Goal: Information Seeking & Learning: Learn about a topic

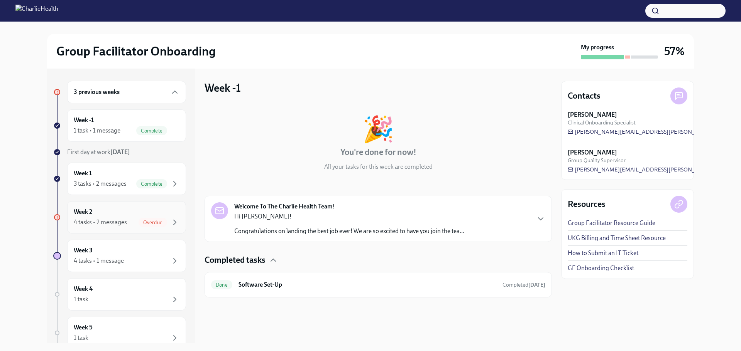
click at [116, 220] on div "4 tasks • 2 messages" at bounding box center [100, 222] width 53 height 8
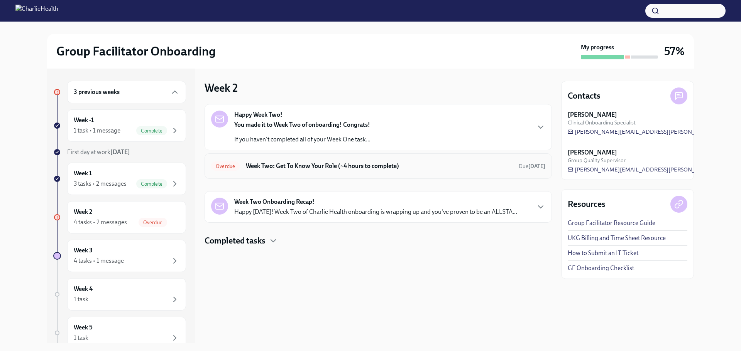
click at [297, 167] on h6 "Week Two: Get To Know Your Role (~4 hours to complete)" at bounding box center [379, 166] width 267 height 8
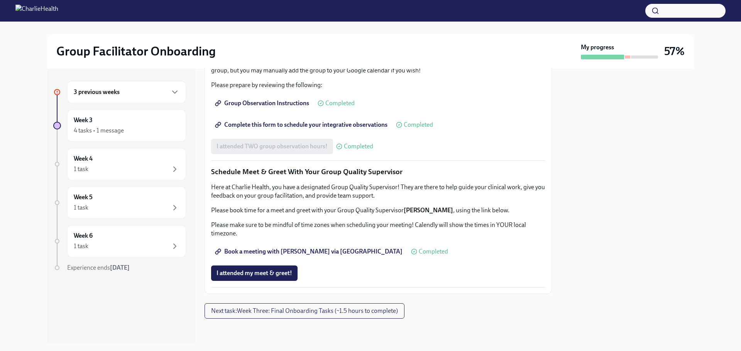
scroll to position [699, 0]
click at [134, 121] on div "Week 3 4 tasks • 1 message" at bounding box center [127, 125] width 106 height 19
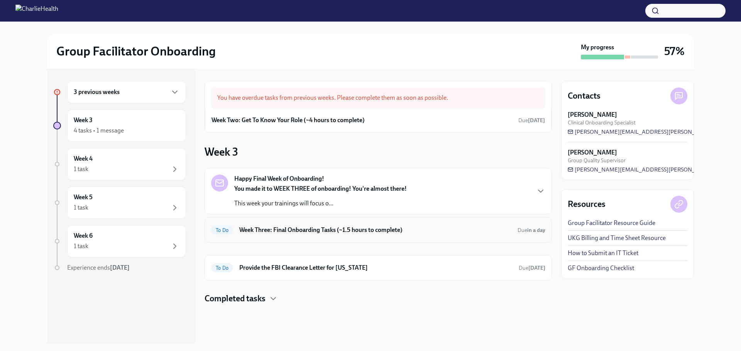
click at [277, 230] on h6 "Week Three: Final Onboarding Tasks (~1.5 hours to complete)" at bounding box center [375, 230] width 272 height 8
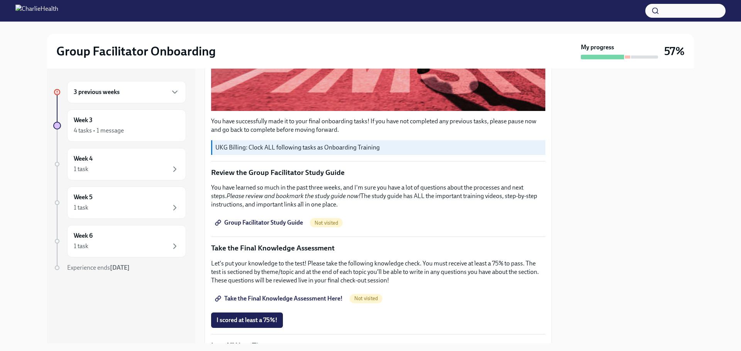
scroll to position [309, 0]
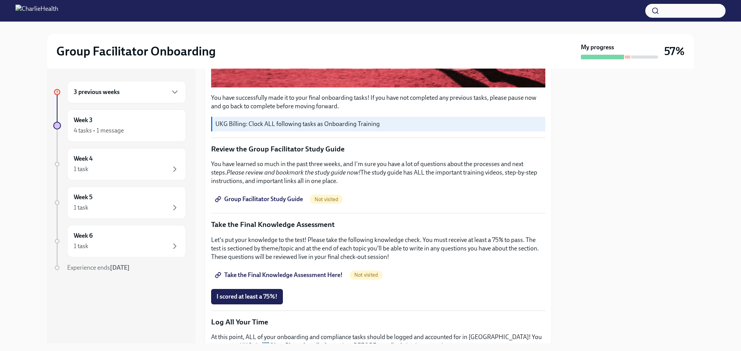
click at [262, 196] on span "Group Facilitator Study Guide" at bounding box center [259, 200] width 86 height 8
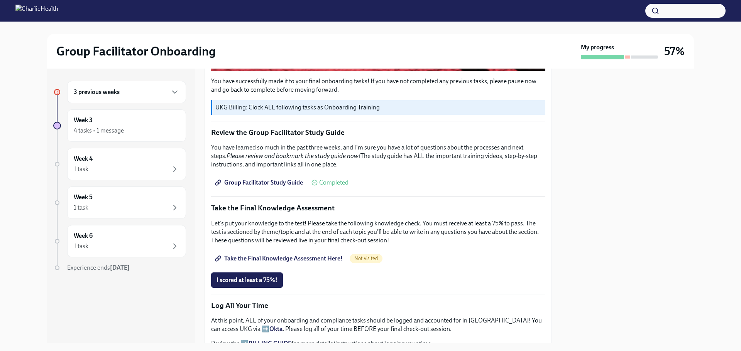
scroll to position [347, 0]
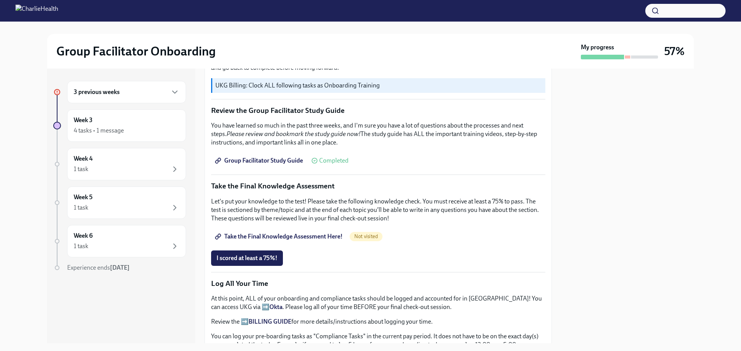
click at [268, 255] on span "I scored at least a 75%!" at bounding box center [246, 259] width 61 height 8
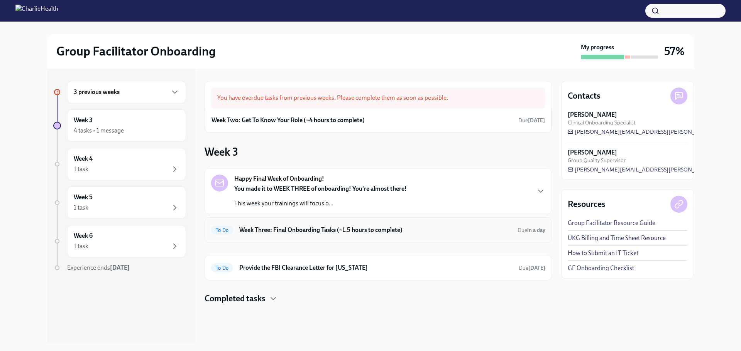
click at [294, 229] on h6 "Week Three: Final Onboarding Tasks (~1.5 hours to complete)" at bounding box center [375, 230] width 272 height 8
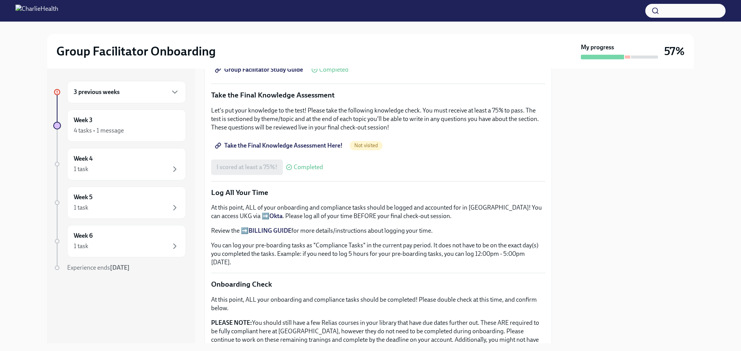
scroll to position [463, 0]
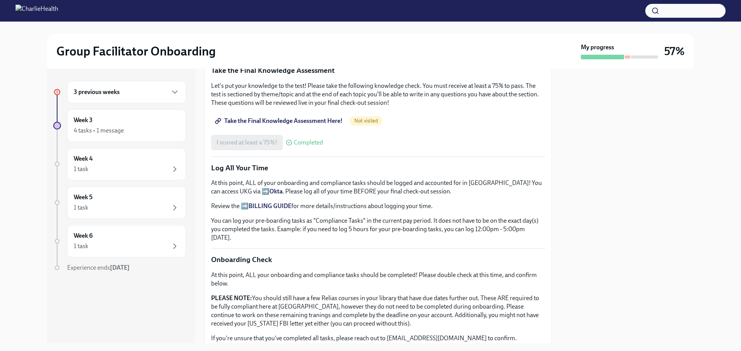
click at [288, 117] on span "Take the Final Knowledge Assessment Here!" at bounding box center [279, 121] width 126 height 8
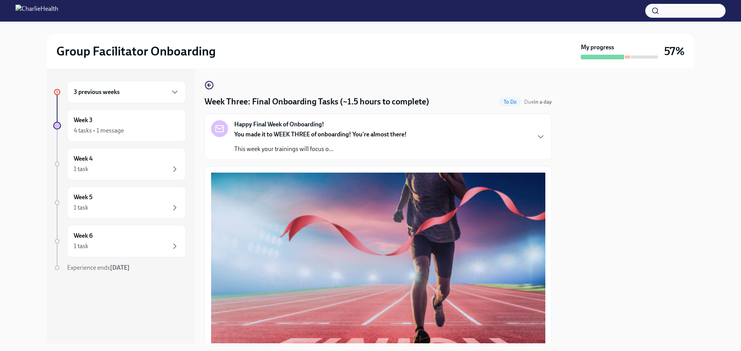
scroll to position [0, 0]
click at [289, 146] on p "This week your trainings will focus o..." at bounding box center [320, 149] width 172 height 8
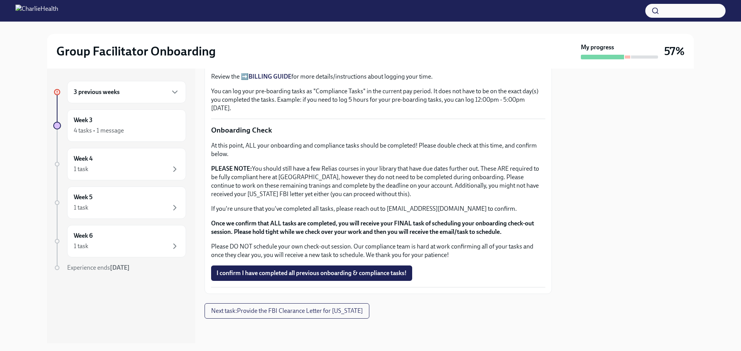
scroll to position [893, 0]
click at [118, 89] on h6 "3 previous weeks" at bounding box center [97, 92] width 46 height 8
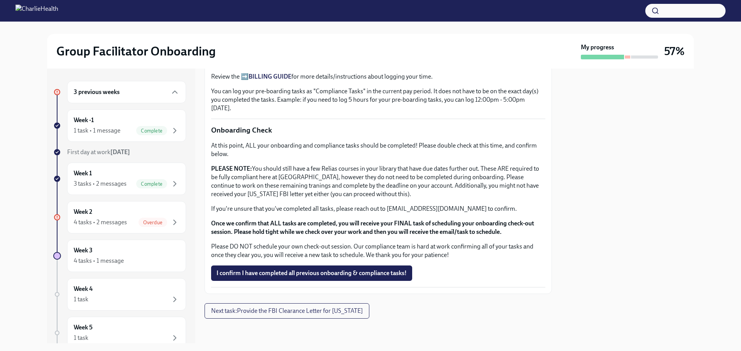
click at [116, 92] on h6 "3 previous weeks" at bounding box center [97, 92] width 46 height 8
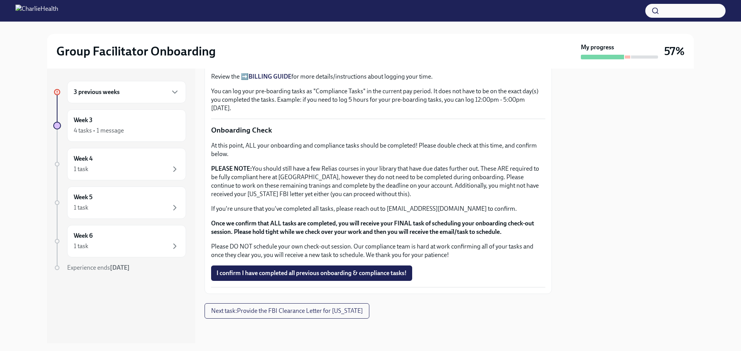
click at [116, 92] on h6 "3 previous weeks" at bounding box center [97, 92] width 46 height 8
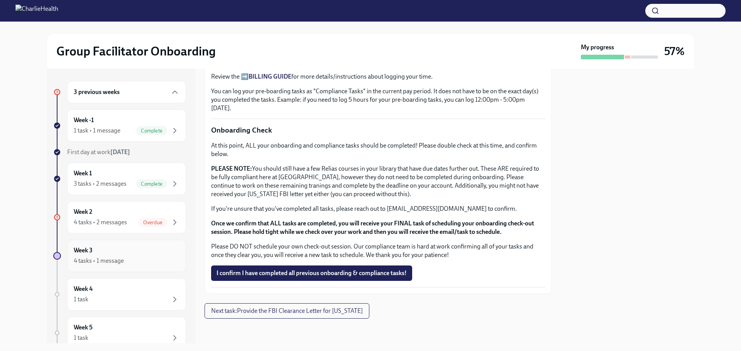
click at [113, 252] on div "Week 3 4 tasks • 1 message" at bounding box center [127, 255] width 106 height 19
